Goal: Task Accomplishment & Management: Use online tool/utility

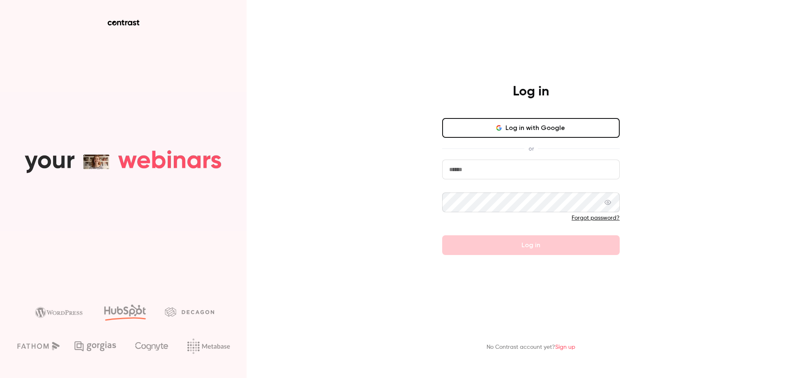
click at [496, 166] on input "email" at bounding box center [531, 170] width 178 height 20
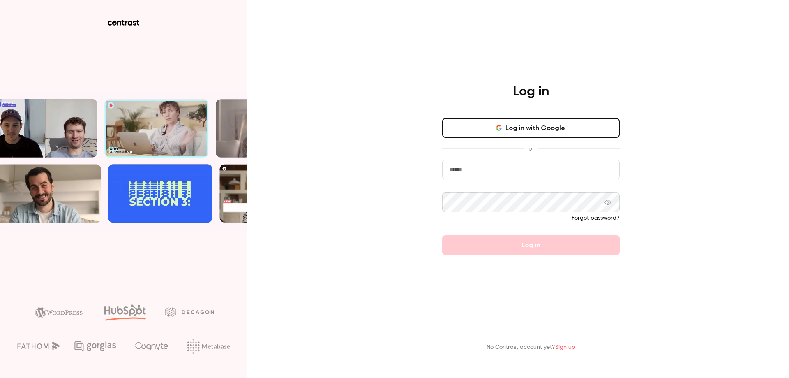
click at [485, 168] on input "email" at bounding box center [531, 170] width 178 height 20
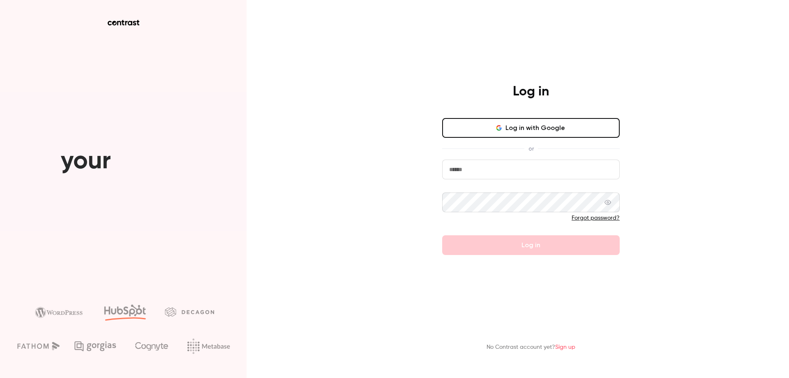
click at [486, 129] on button "Log in with Google" at bounding box center [531, 128] width 178 height 20
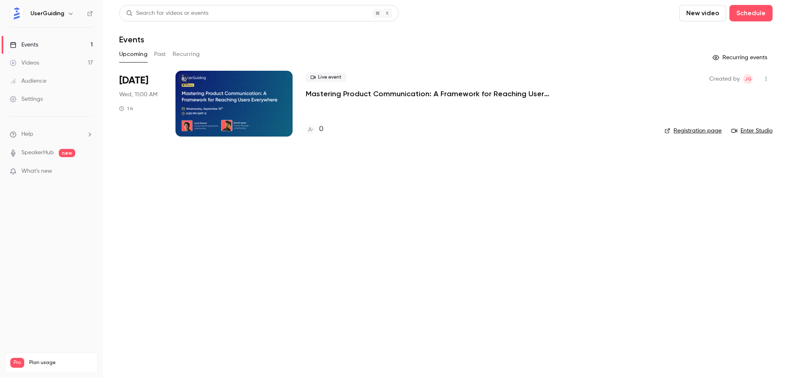
click at [363, 89] on p "Mastering Product Communication: A Framework for Reaching Users Everywhere" at bounding box center [429, 94] width 247 height 10
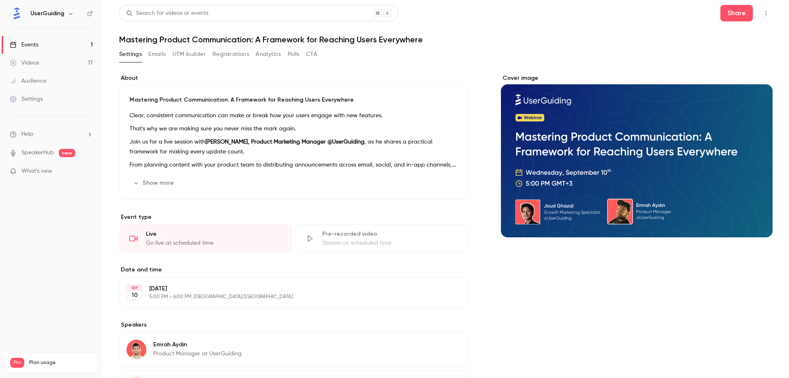
click at [185, 52] on button "UTM builder" at bounding box center [189, 54] width 33 height 13
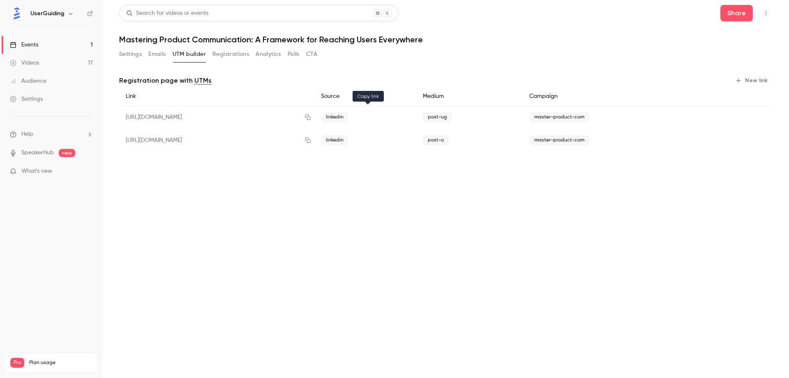
click at [310, 116] on icon "button" at bounding box center [307, 117] width 5 height 5
click at [142, 52] on button "Settings" at bounding box center [130, 54] width 23 height 13
